Goal: Information Seeking & Learning: Learn about a topic

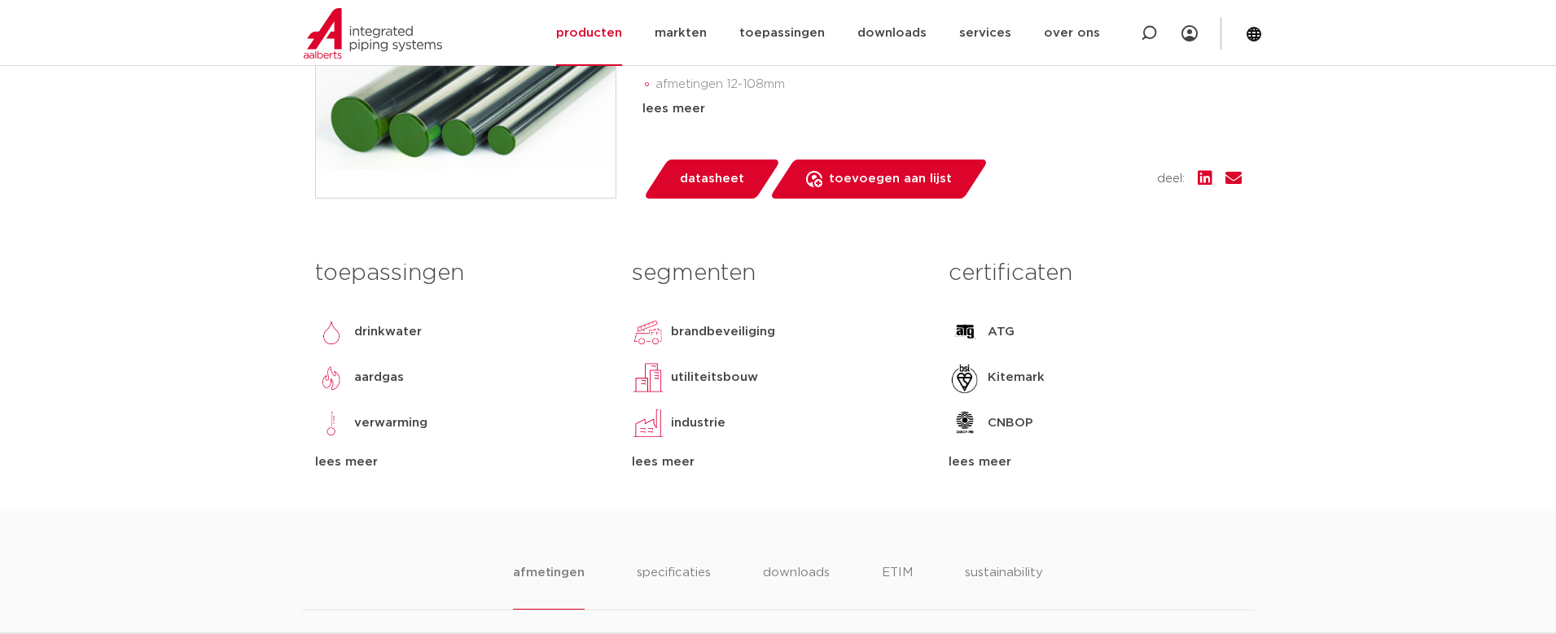
scroll to position [570, 0]
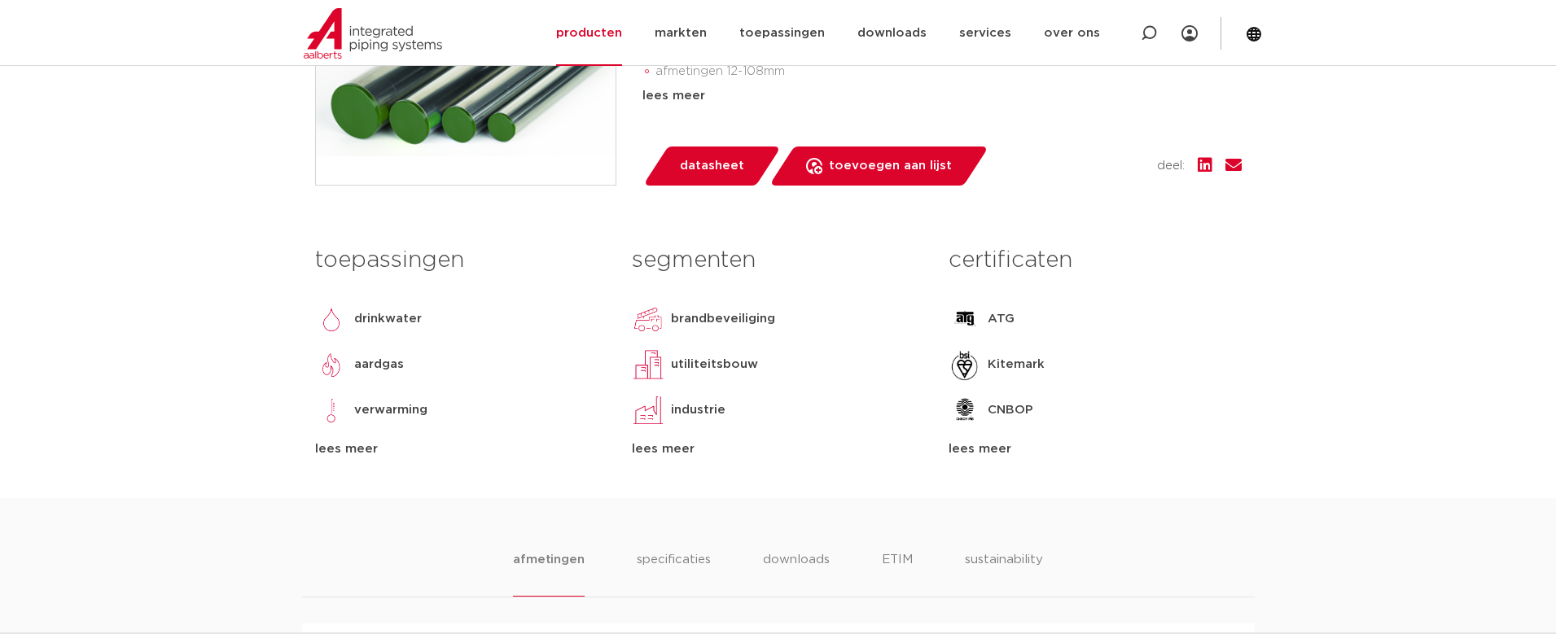
click at [672, 454] on div "lees meer" at bounding box center [778, 450] width 292 height 20
click at [1004, 456] on div "lees meer" at bounding box center [1095, 450] width 292 height 20
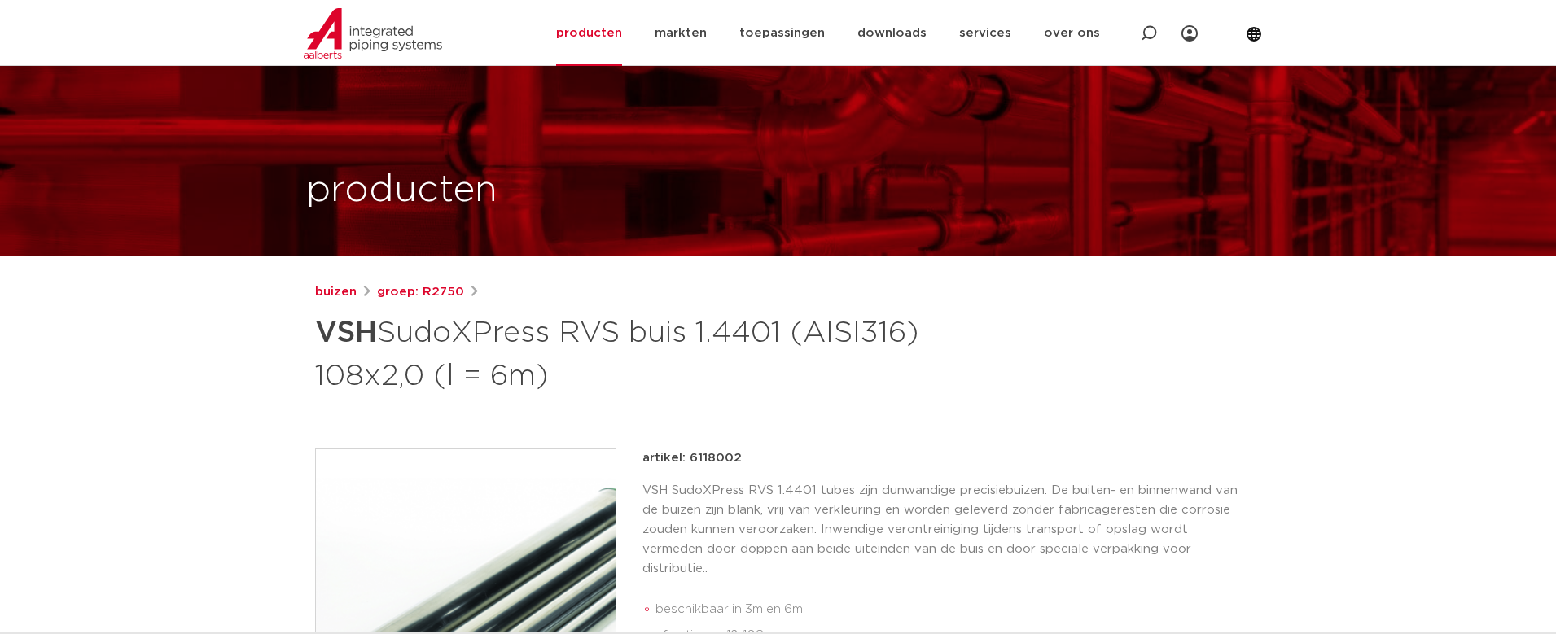
scroll to position [0, 0]
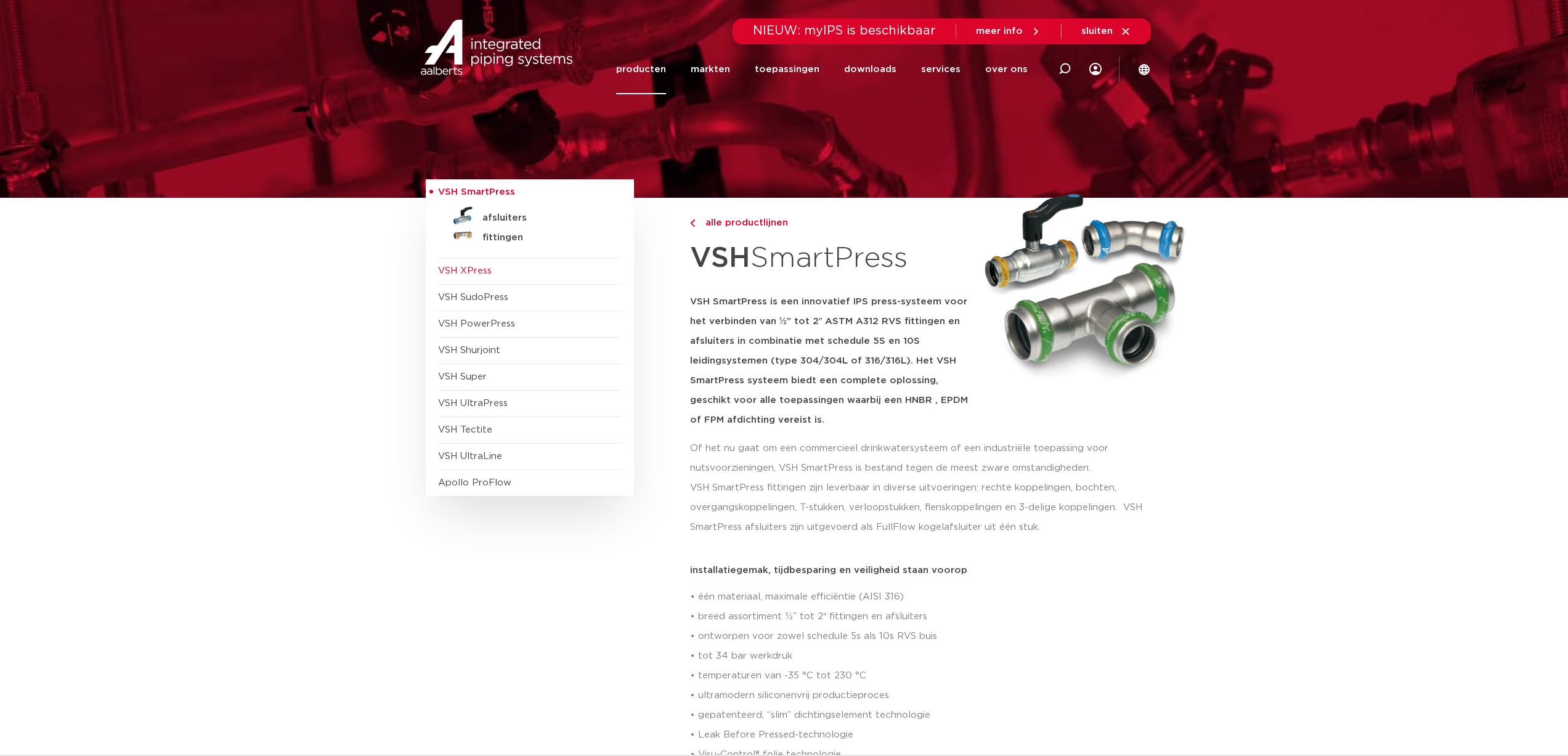
click at [483, 269] on span "VSH XPress" at bounding box center [464, 271] width 54 height 9
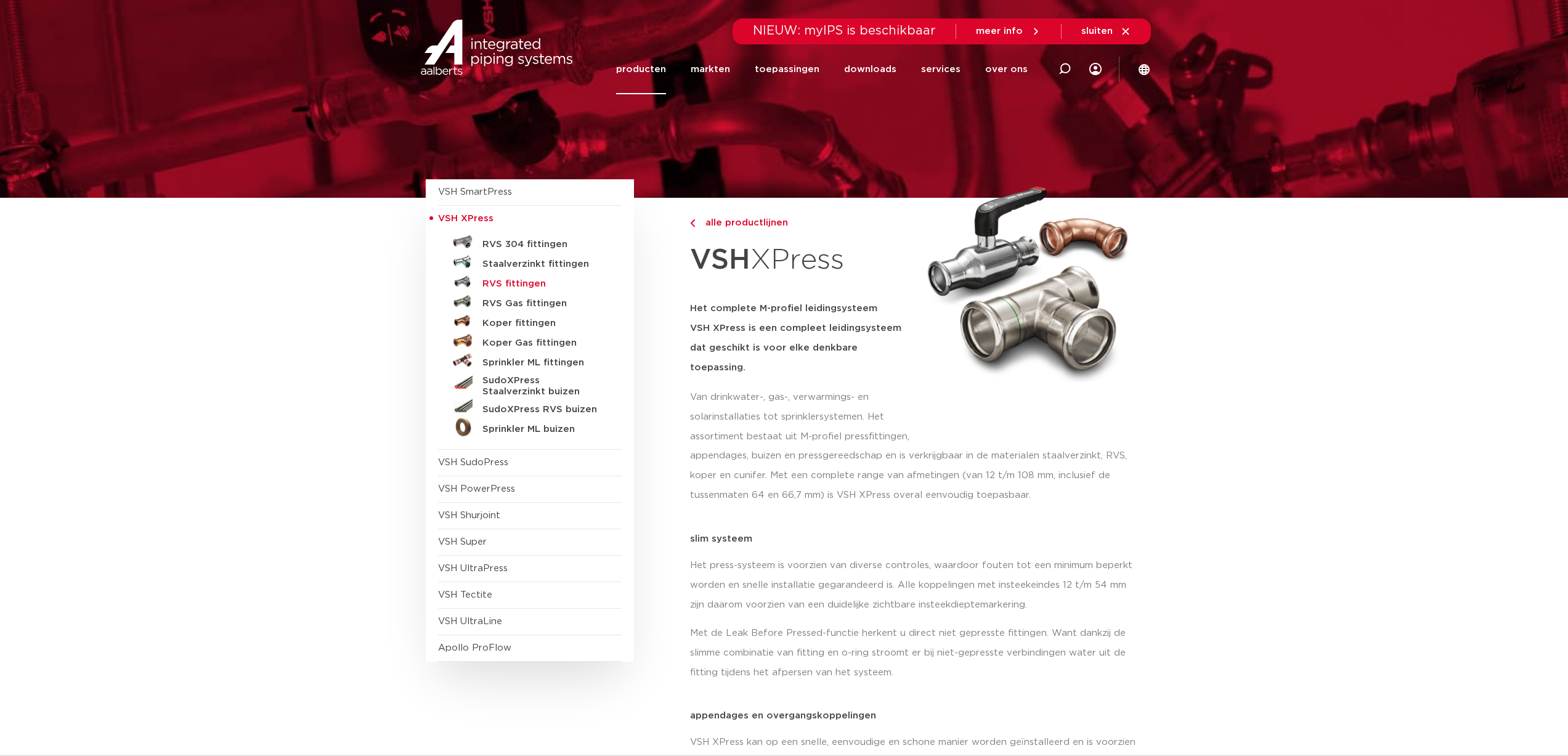
click at [505, 283] on h5 "RVS fittingen" at bounding box center [543, 284] width 122 height 11
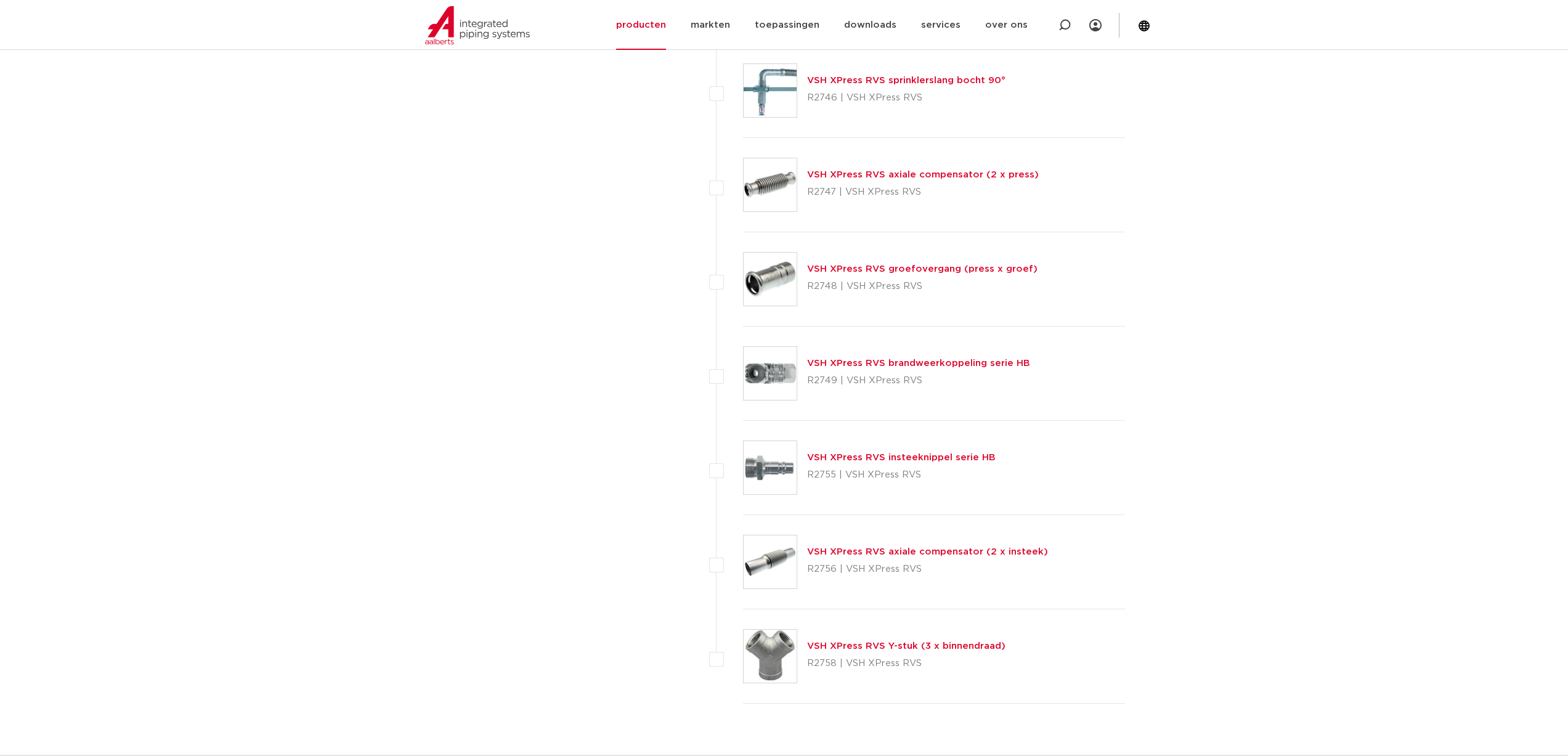
scroll to position [3258, 0]
